Goal: Check status: Check status

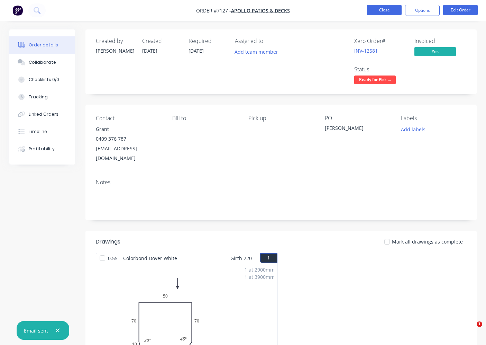
click at [368, 9] on button "Close" at bounding box center [384, 10] width 35 height 10
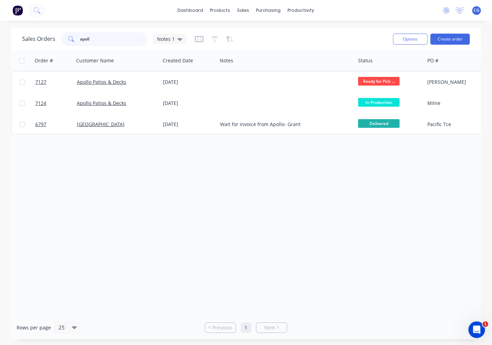
click at [128, 33] on input "apoll" at bounding box center [114, 39] width 68 height 14
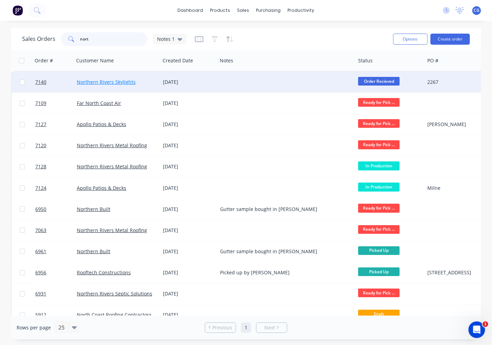
type input "nort"
click at [118, 80] on link "Northern Rivers Skylights" at bounding box center [106, 82] width 59 height 7
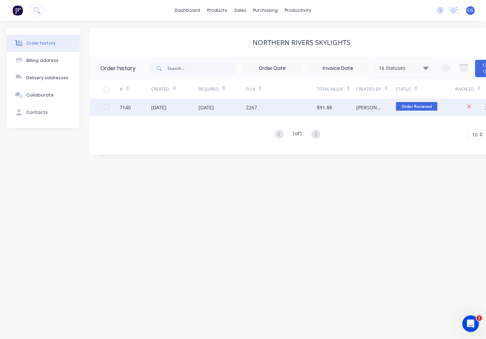
click at [410, 108] on span "Order Recieved" at bounding box center [417, 106] width 42 height 9
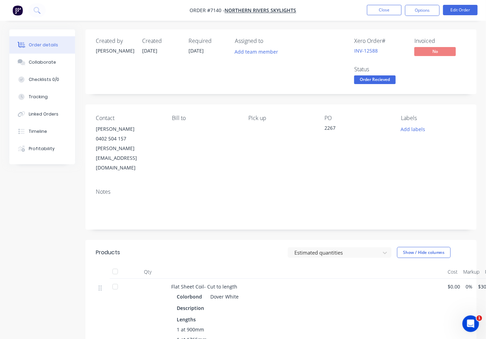
click at [386, 73] on div "Order Recieved" at bounding box center [375, 68] width 35 height 9
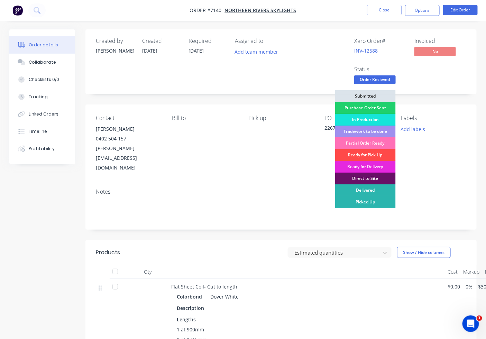
click at [365, 154] on div "Ready for Pick Up" at bounding box center [365, 155] width 61 height 12
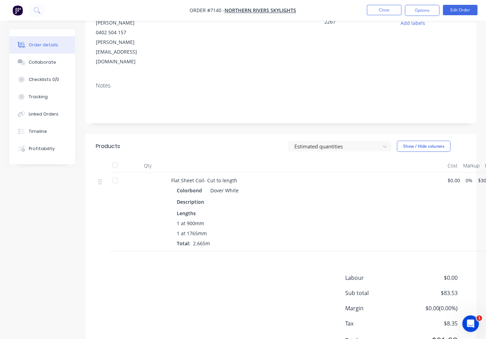
scroll to position [123, 0]
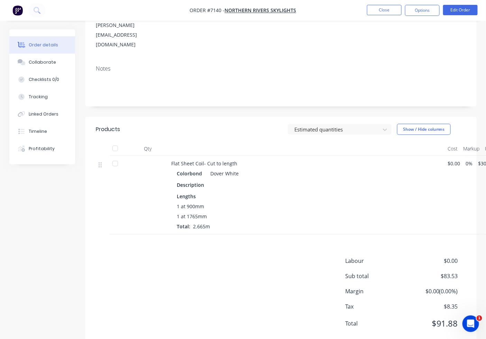
drag, startPoint x: 116, startPoint y: 129, endPoint x: 331, endPoint y: 117, distance: 215.0
click at [117, 142] on div at bounding box center [115, 149] width 14 height 14
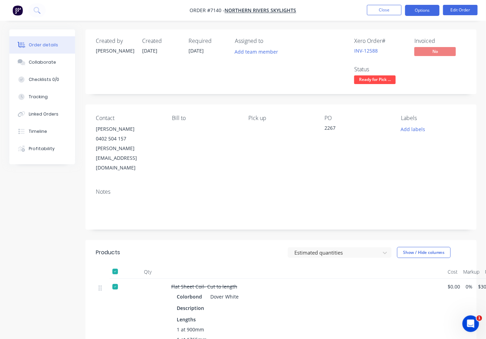
click at [434, 13] on button "Options" at bounding box center [422, 10] width 35 height 11
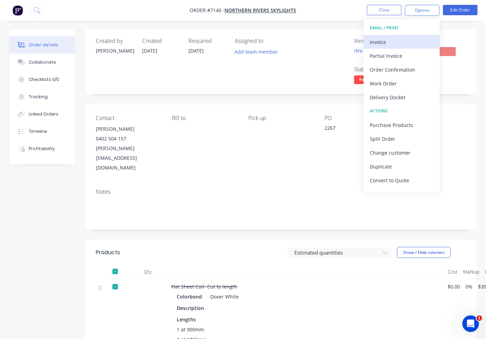
click at [421, 37] on div "Invoice" at bounding box center [402, 42] width 64 height 10
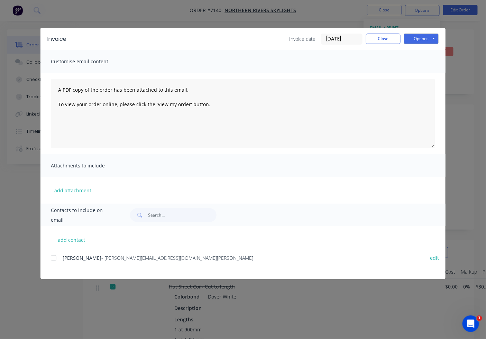
drag, startPoint x: 50, startPoint y: 257, endPoint x: 136, endPoint y: 239, distance: 88.4
click at [50, 258] on div "add contact [PERSON_NAME] - [PERSON_NAME][EMAIL_ADDRESS][DOMAIN_NAME] edit" at bounding box center [243, 252] width 405 height 53
click at [51, 260] on div at bounding box center [54, 258] width 14 height 14
click at [417, 37] on button "Options" at bounding box center [421, 39] width 35 height 10
click at [412, 74] on button "Email" at bounding box center [426, 73] width 44 height 11
